Goal: Navigation & Orientation: Find specific page/section

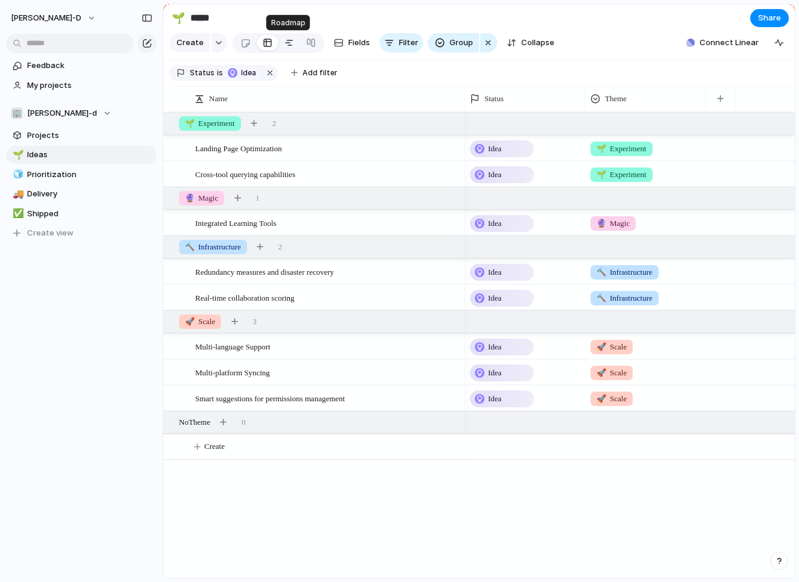
click at [286, 42] on div at bounding box center [289, 42] width 10 height 19
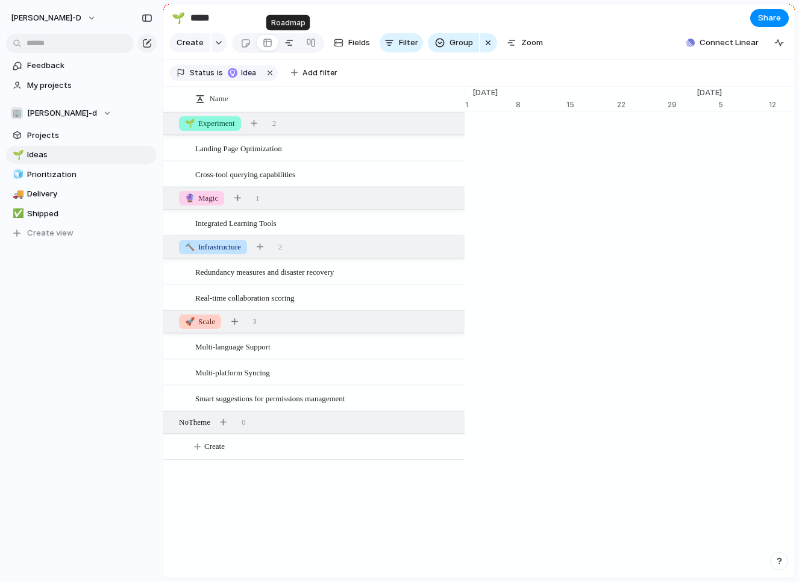
scroll to position [0, 7852]
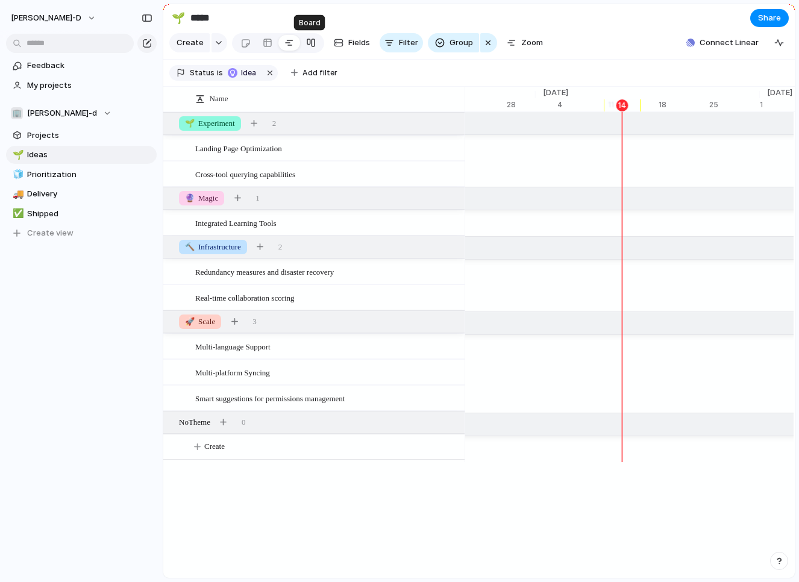
click at [310, 43] on div at bounding box center [311, 42] width 10 height 19
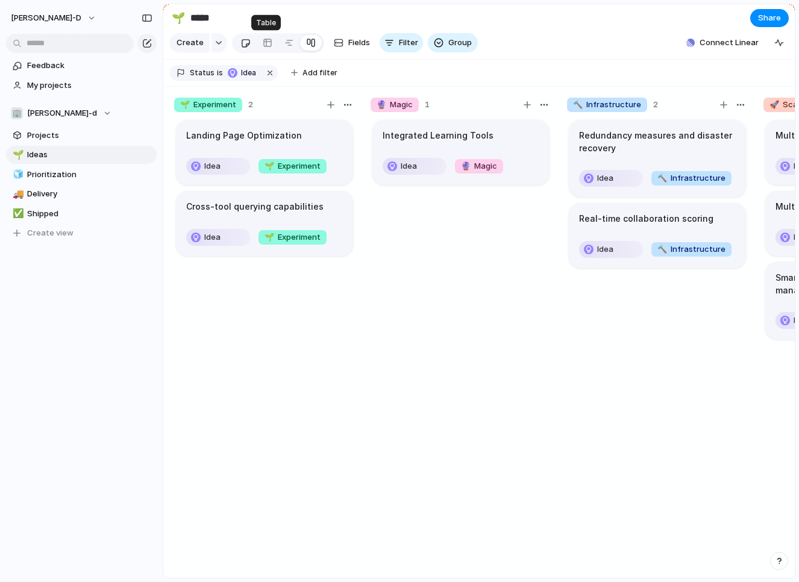
click at [245, 44] on div at bounding box center [245, 43] width 10 height 20
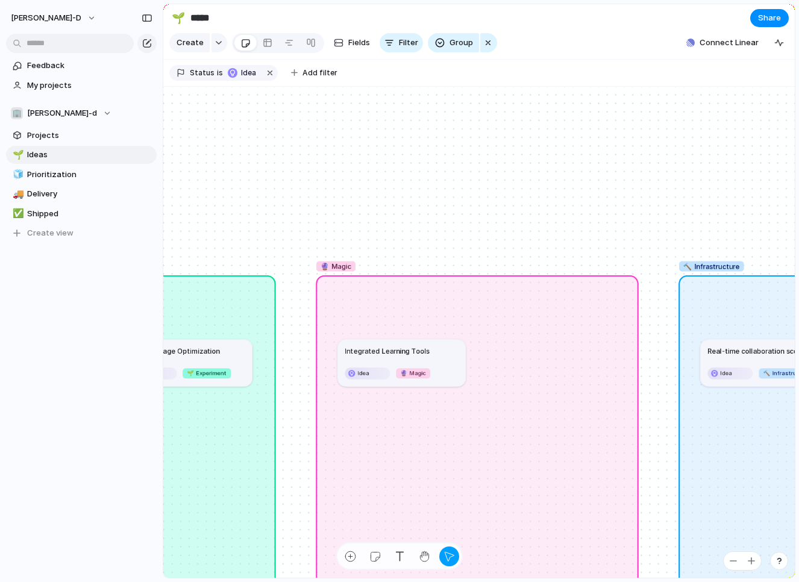
click at [340, 266] on span "🔮 Magic" at bounding box center [335, 266] width 31 height 10
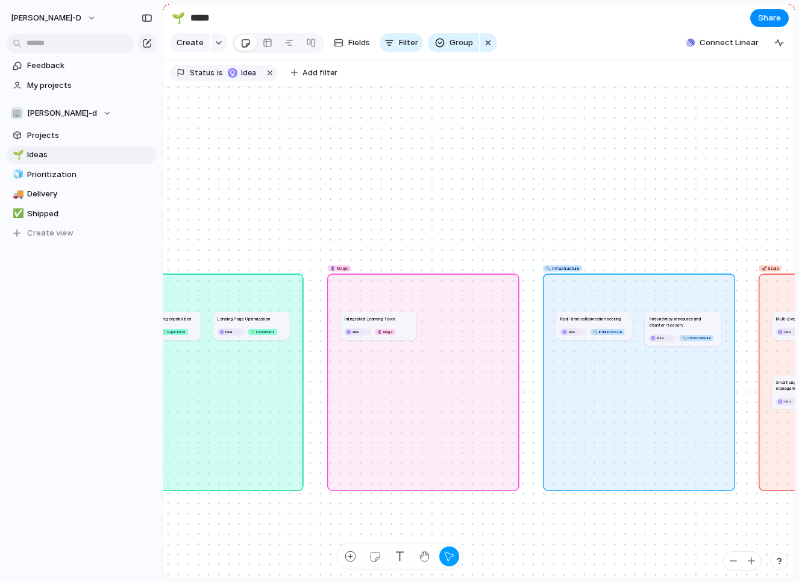
click at [359, 319] on h1 "Integrated Learning Tools" at bounding box center [370, 319] width 50 height 6
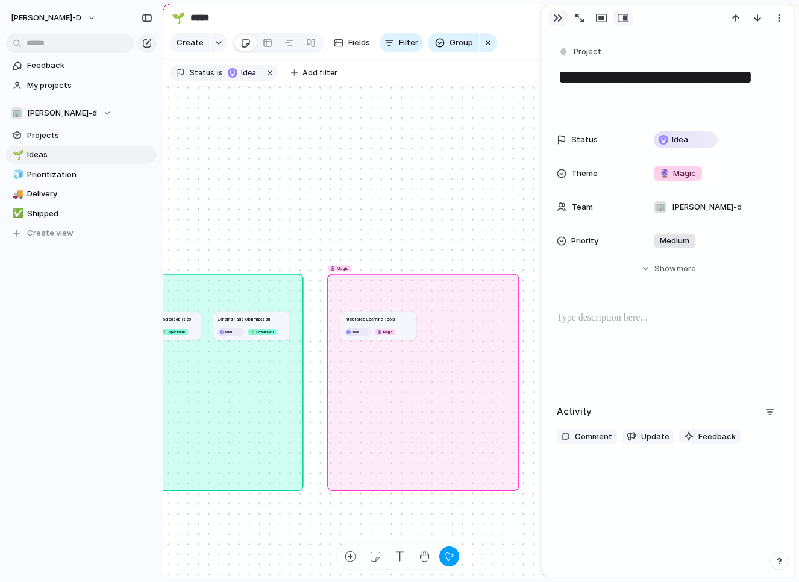
click at [554, 14] on div "button" at bounding box center [558, 18] width 10 height 10
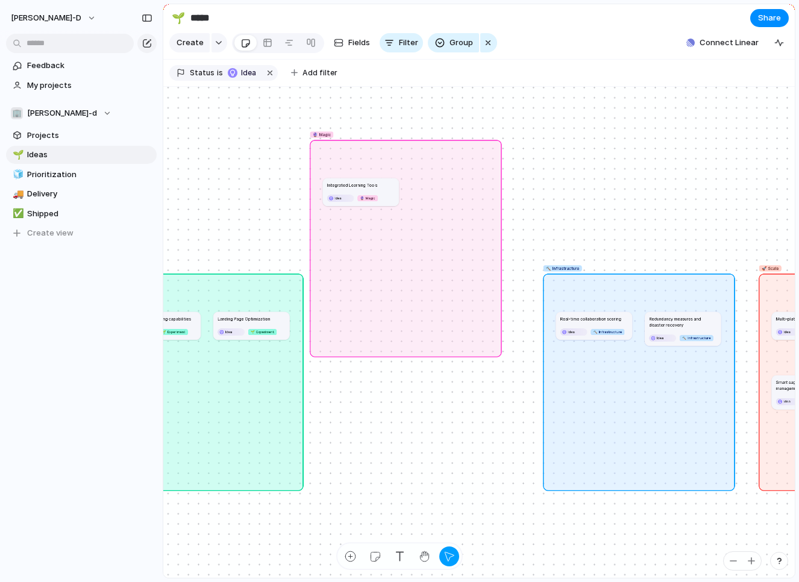
drag, startPoint x: 343, startPoint y: 266, endPoint x: 344, endPoint y: 120, distance: 146.4
click at [331, 131] on span "🔮 Magic" at bounding box center [322, 134] width 18 height 6
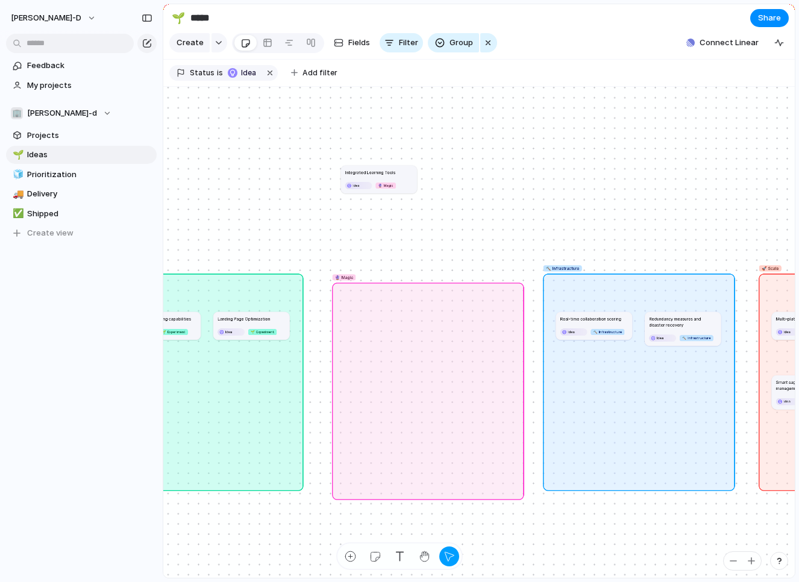
drag, startPoint x: 344, startPoint y: 120, endPoint x: 389, endPoint y: 228, distance: 117.2
click at [353, 274] on span "🔮 Magic" at bounding box center [344, 277] width 18 height 6
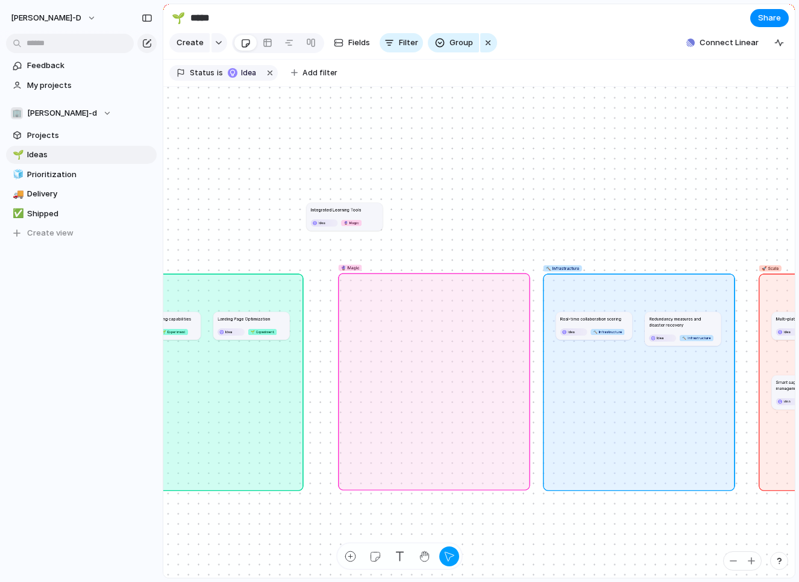
drag, startPoint x: 389, startPoint y: 228, endPoint x: 354, endPoint y: 266, distance: 50.7
click at [354, 266] on span "🔮 Magic" at bounding box center [350, 267] width 18 height 6
click at [342, 207] on h1 "Integrated Learning Tools" at bounding box center [336, 210] width 50 height 6
drag, startPoint x: 343, startPoint y: 217, endPoint x: 411, endPoint y: 323, distance: 125.5
click at [411, 323] on article "Integrated Learning Tools Idea No Theme" at bounding box center [416, 323] width 76 height 28
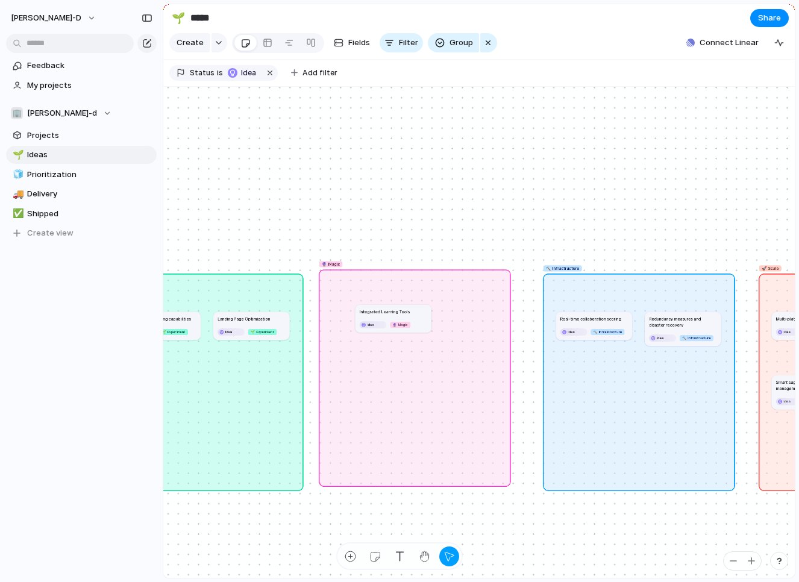
drag, startPoint x: 351, startPoint y: 267, endPoint x: 334, endPoint y: 264, distance: 16.7
click at [334, 264] on span "🔮 Magic" at bounding box center [331, 264] width 18 height 6
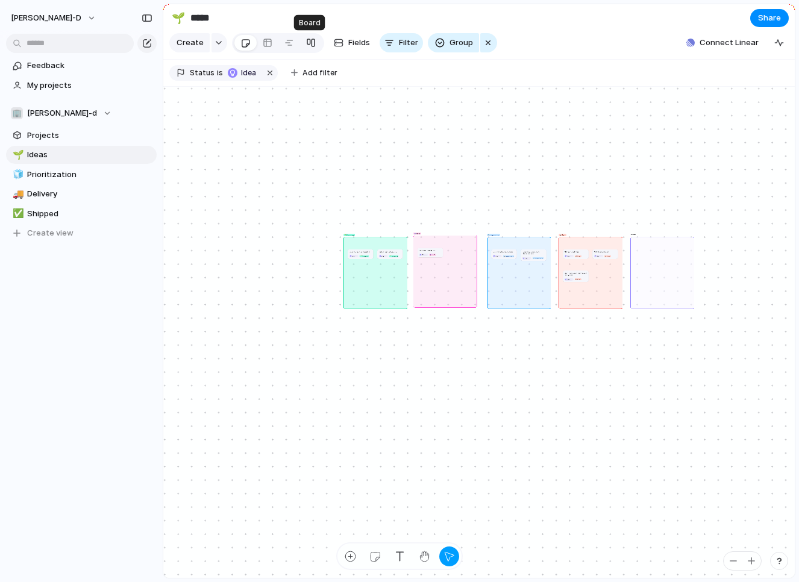
click at [310, 44] on div at bounding box center [311, 42] width 10 height 19
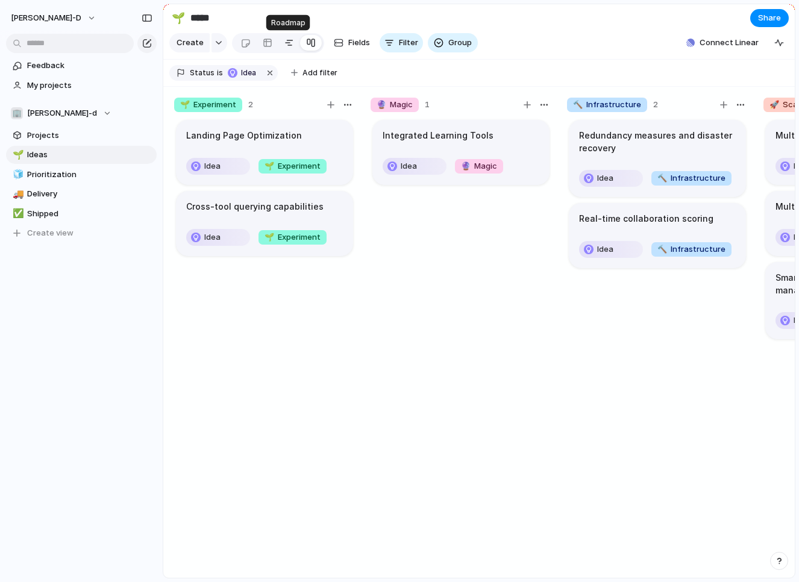
click at [288, 45] on div at bounding box center [289, 42] width 10 height 19
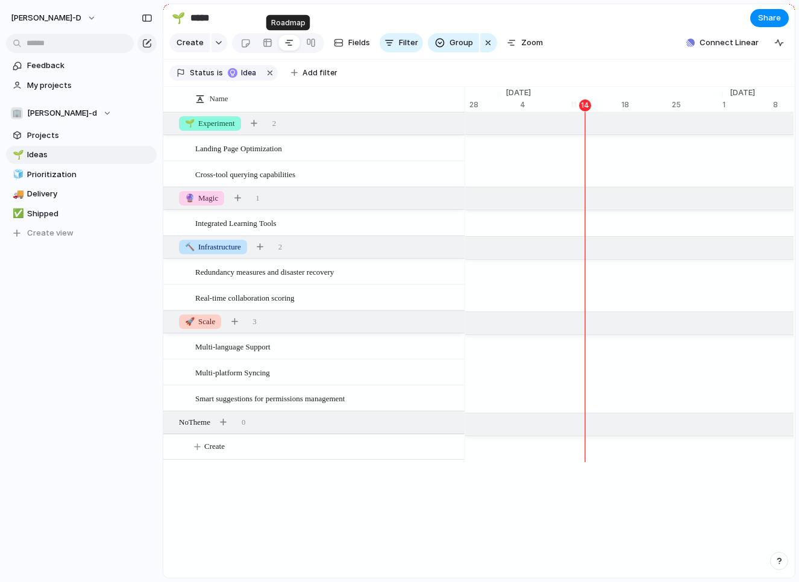
scroll to position [0, 7889]
click at [362, 46] on span "Fields" at bounding box center [359, 43] width 22 height 12
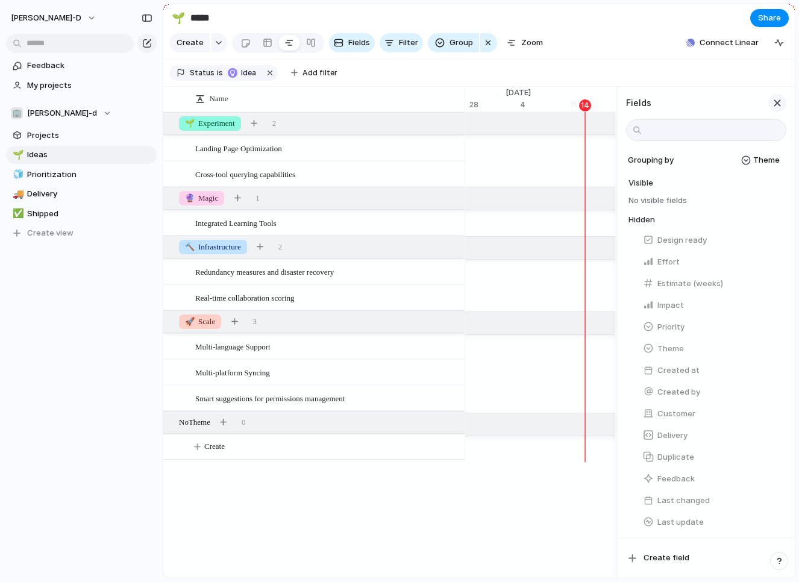
click at [778, 100] on div "button" at bounding box center [776, 102] width 13 height 13
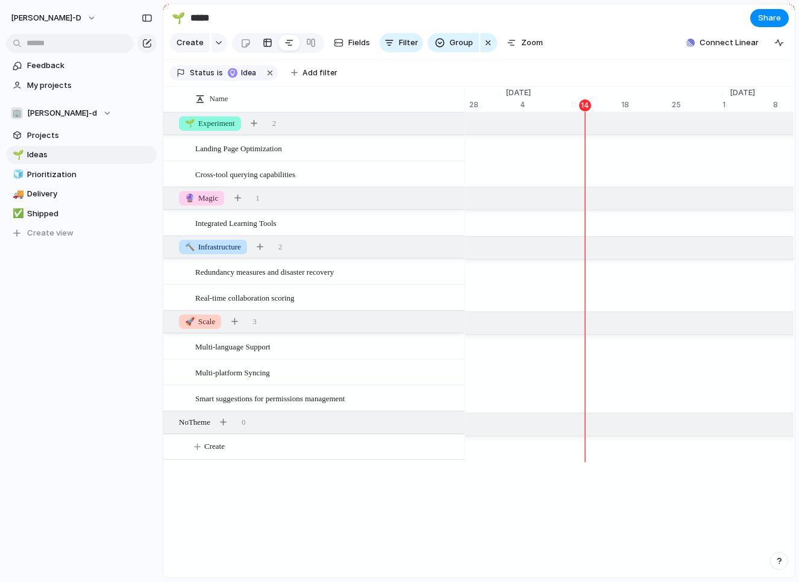
click at [266, 44] on div at bounding box center [268, 42] width 10 height 19
